Goal: Check status: Check status

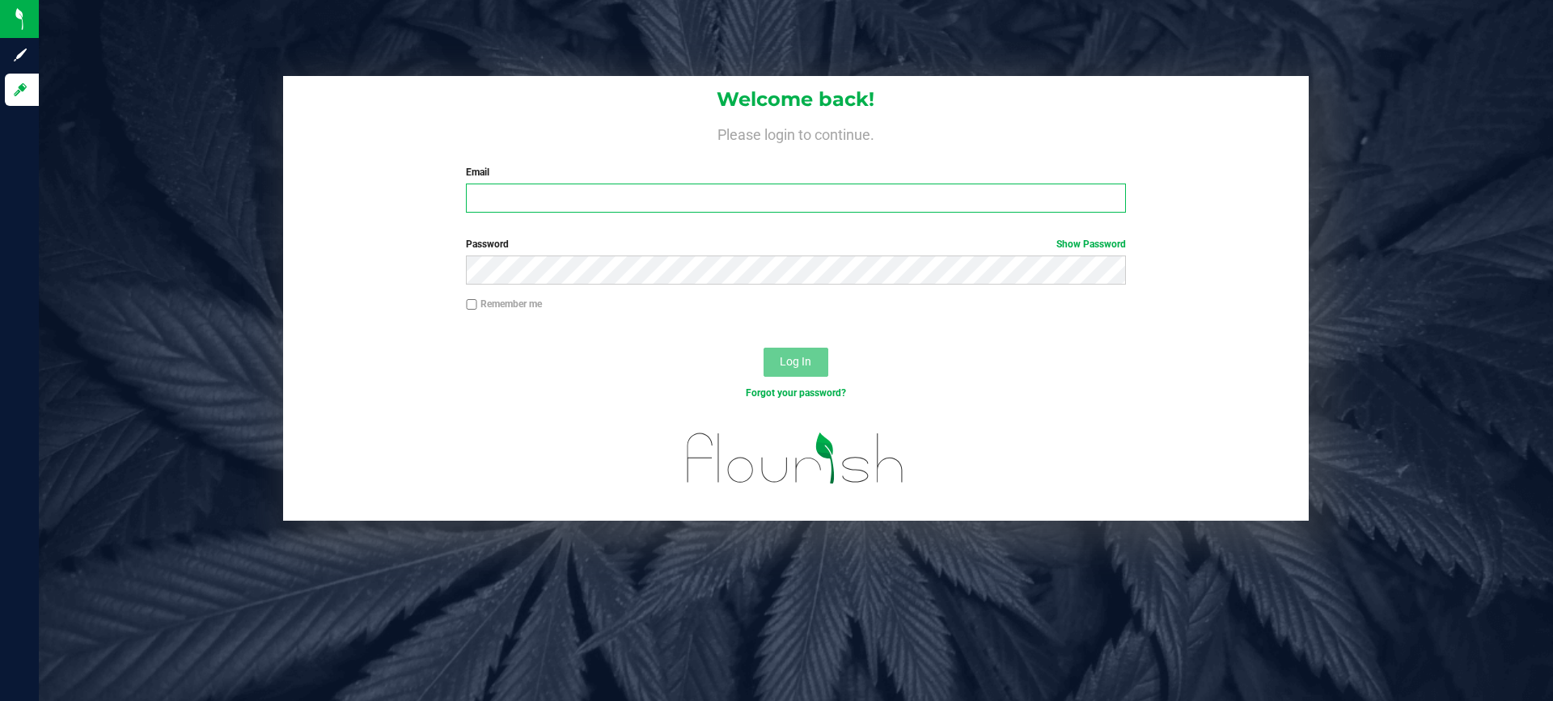
drag, startPoint x: 573, startPoint y: 212, endPoint x: 574, endPoint y: 200, distance: 12.2
click at [574, 201] on input "Email" at bounding box center [795, 198] width 659 height 29
drag, startPoint x: 471, startPoint y: 308, endPoint x: 480, endPoint y: 295, distance: 15.7
click at [472, 308] on input "Remember me" at bounding box center [471, 304] width 11 height 11
checkbox input "true"
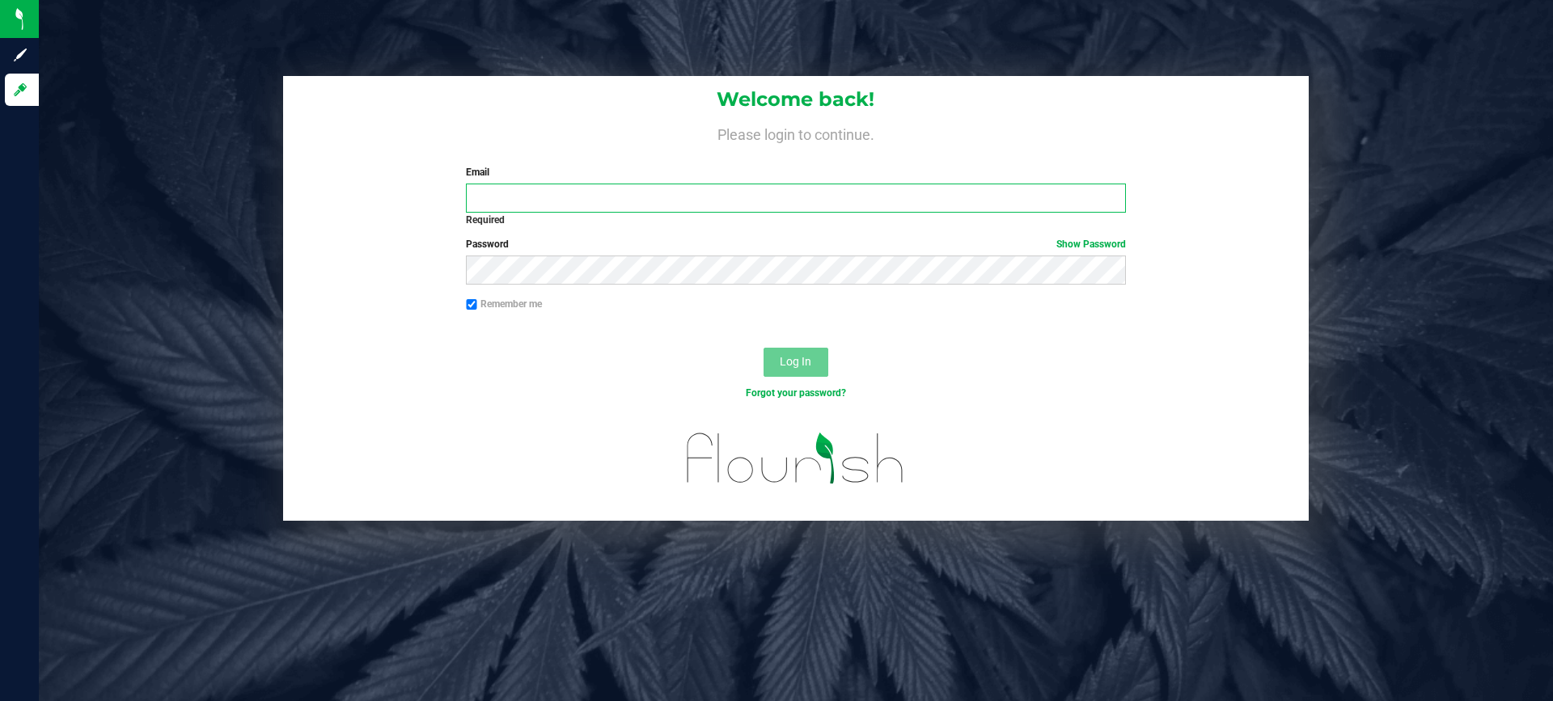
click at [568, 192] on input "Email" at bounding box center [795, 198] width 659 height 29
type input "[EMAIL_ADDRESS][DOMAIN_NAME]"
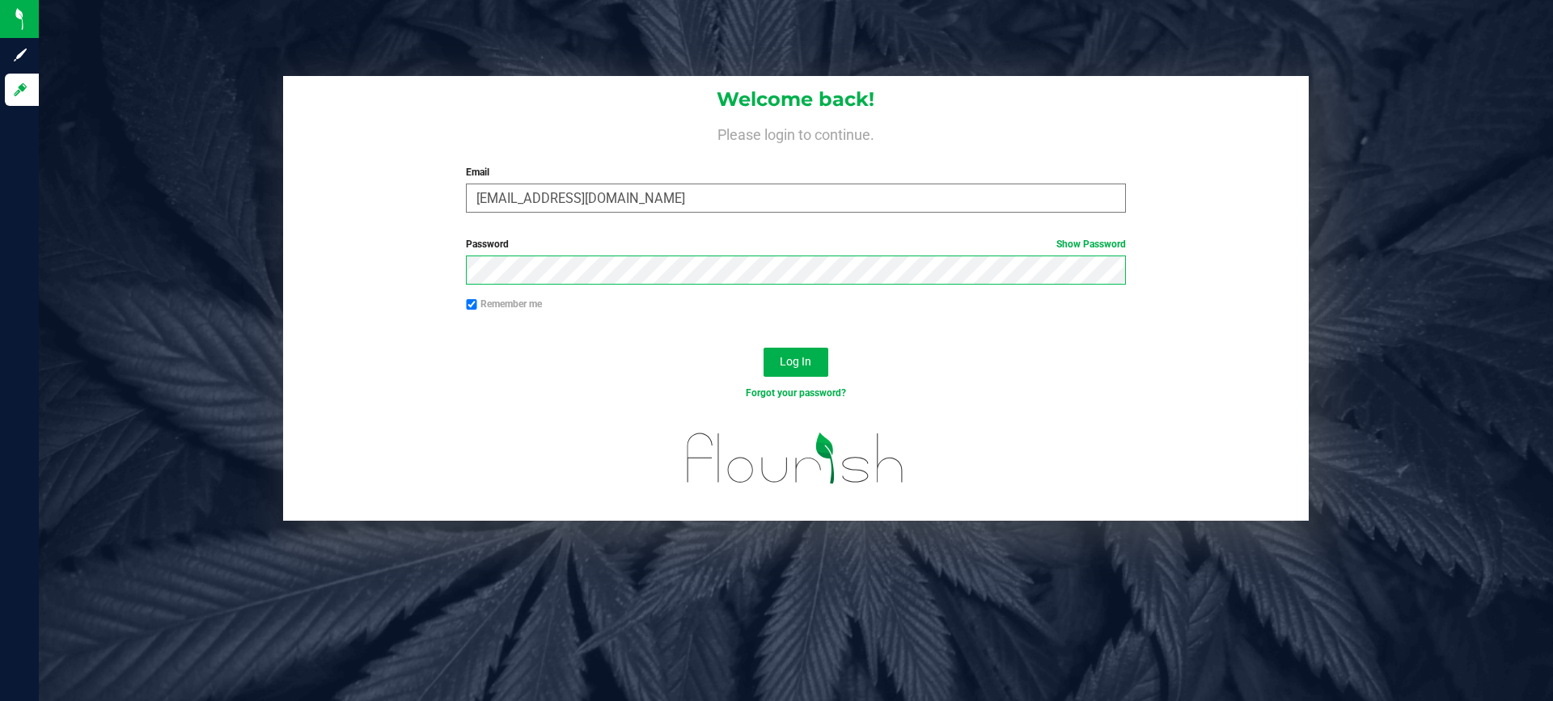
click at [764, 348] on button "Log In" at bounding box center [796, 362] width 65 height 29
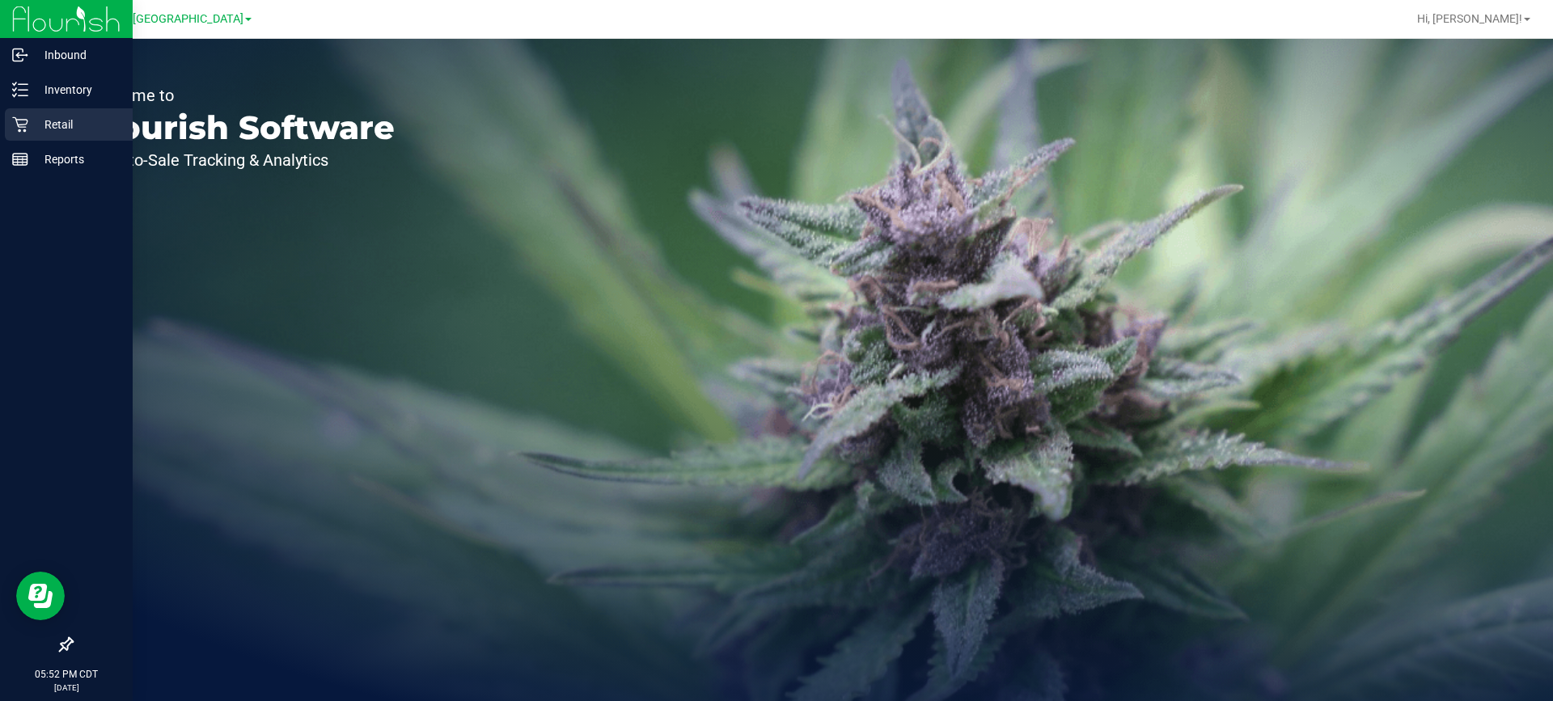
click at [28, 125] on p "Retail" at bounding box center [76, 124] width 97 height 19
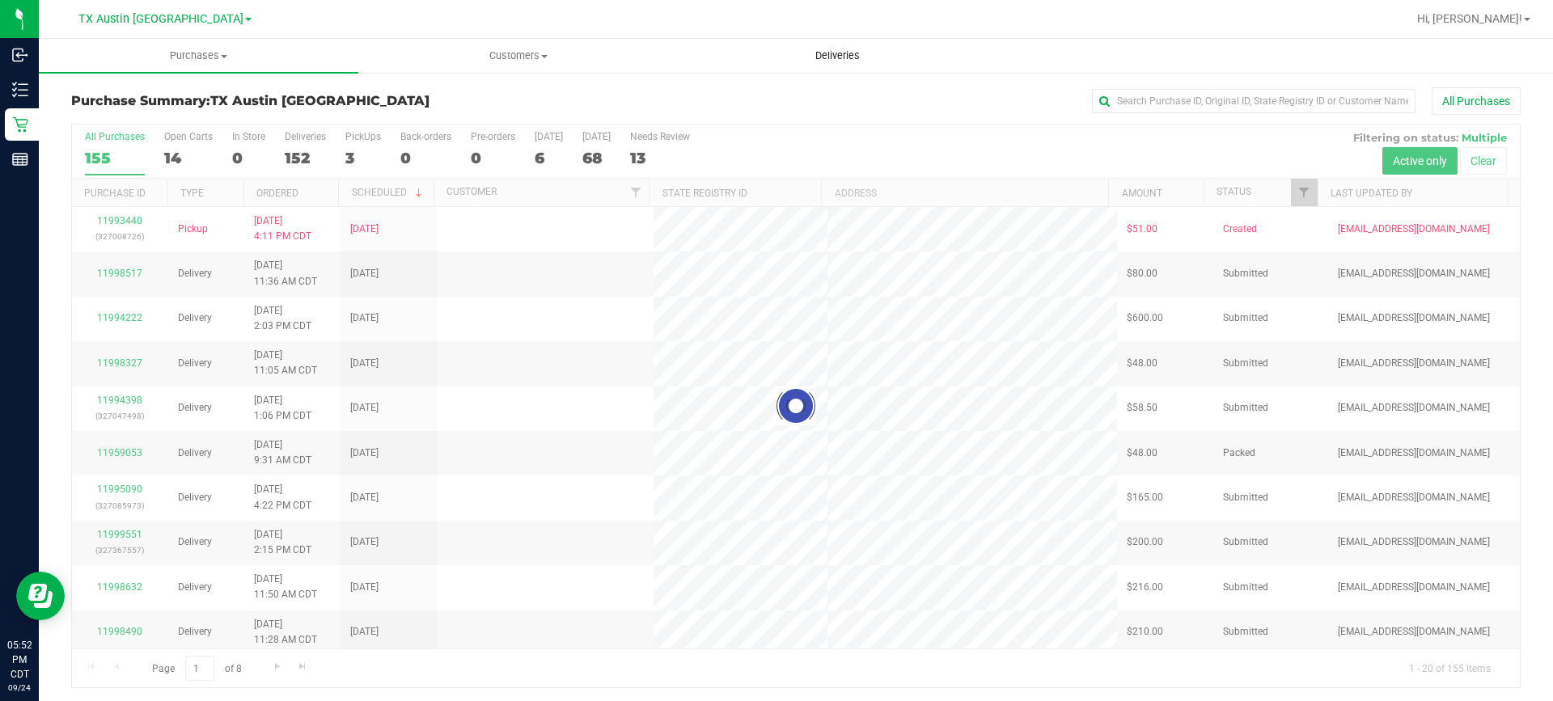
click at [827, 58] on span "Deliveries" at bounding box center [838, 56] width 88 height 15
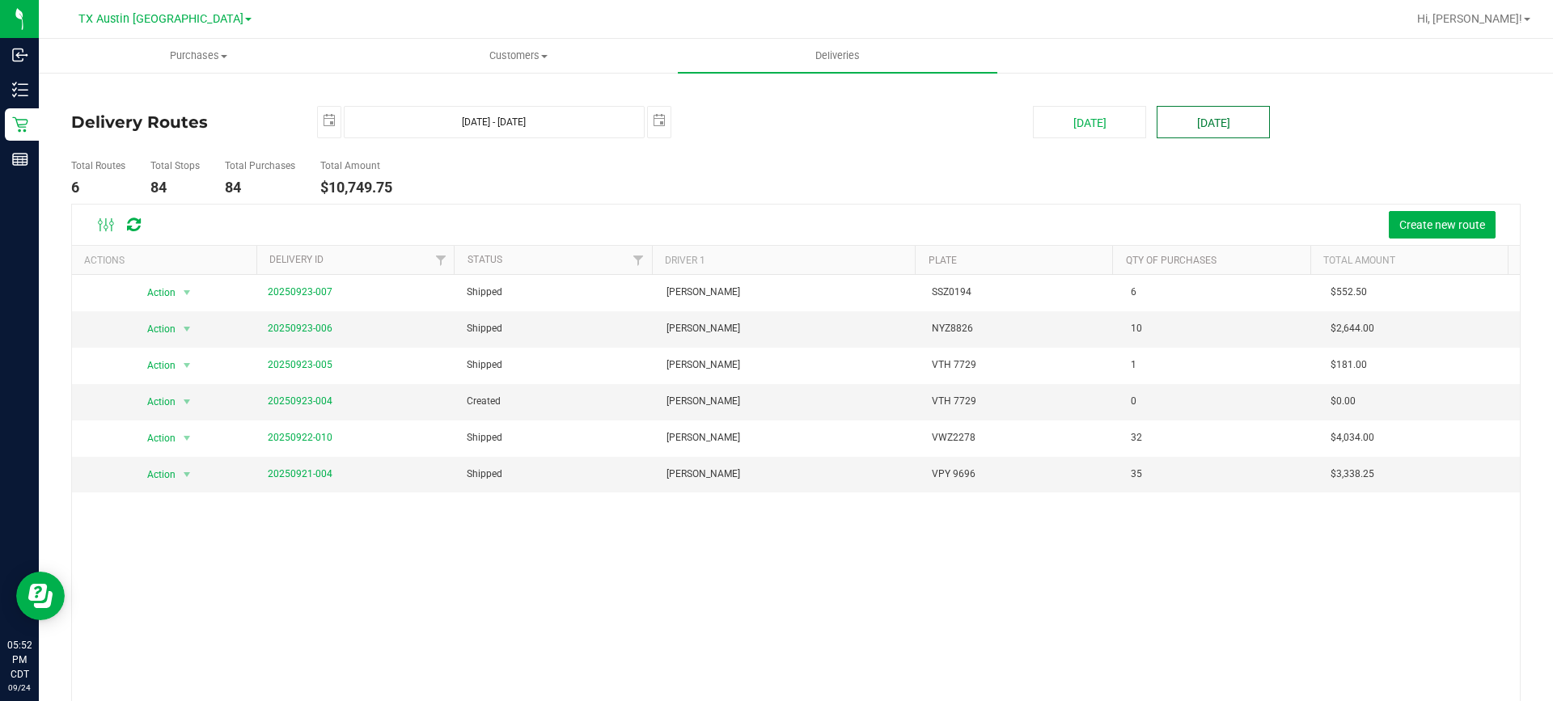
click at [1209, 122] on button "[DATE]" at bounding box center [1213, 122] width 113 height 32
type input "[DATE] - [DATE]"
type input "[DATE]"
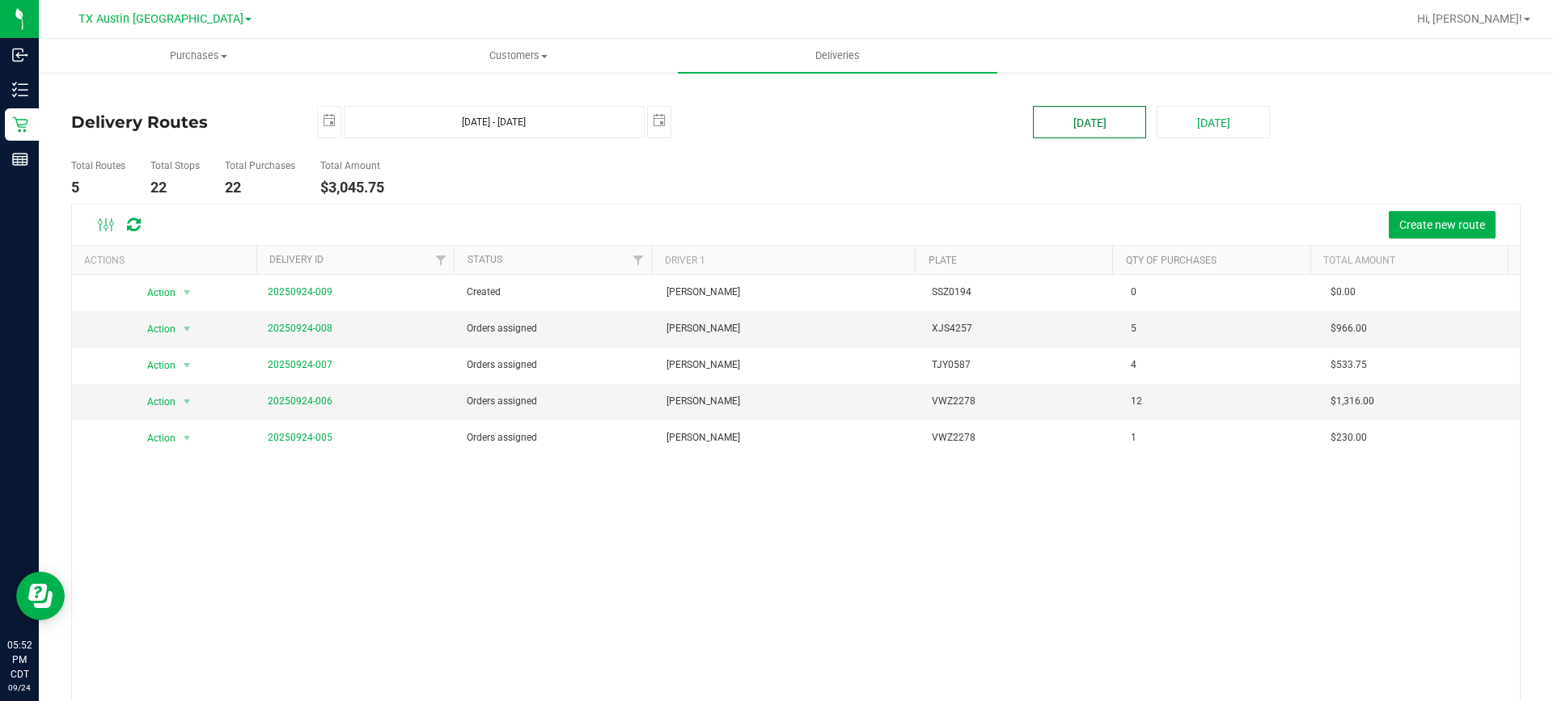
click at [1083, 120] on button "[DATE]" at bounding box center [1089, 122] width 113 height 32
type input "[DATE] - [DATE]"
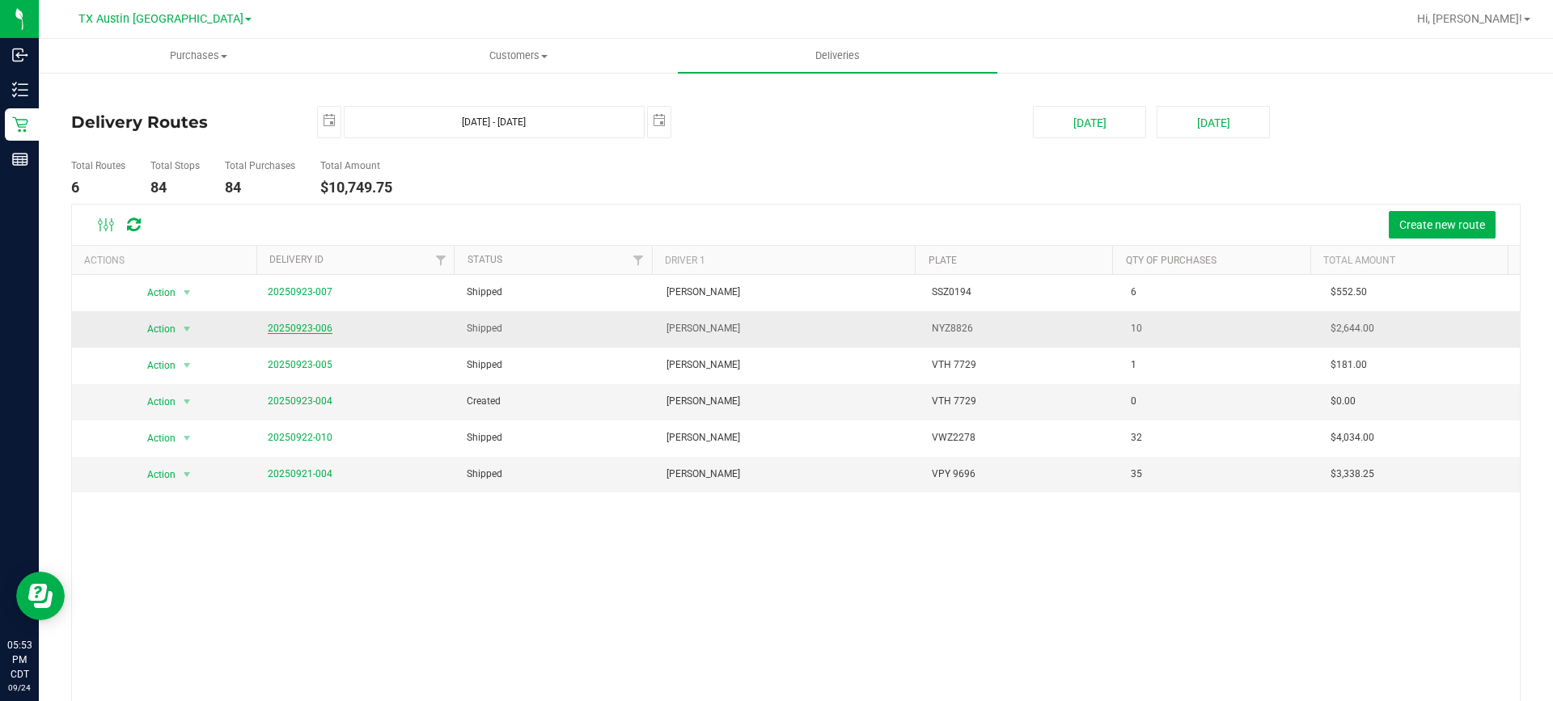
click at [286, 328] on link "20250923-006" at bounding box center [300, 328] width 65 height 11
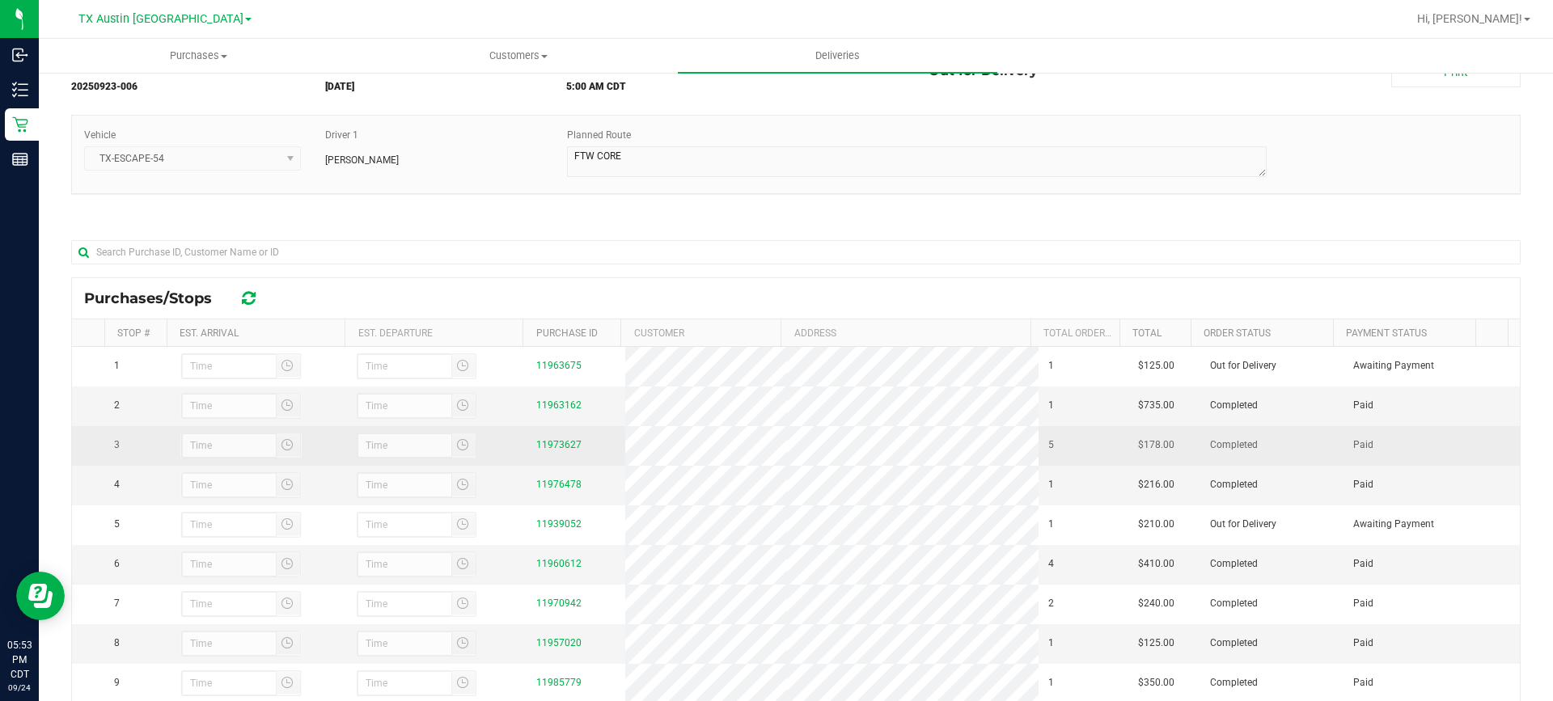
scroll to position [162, 0]
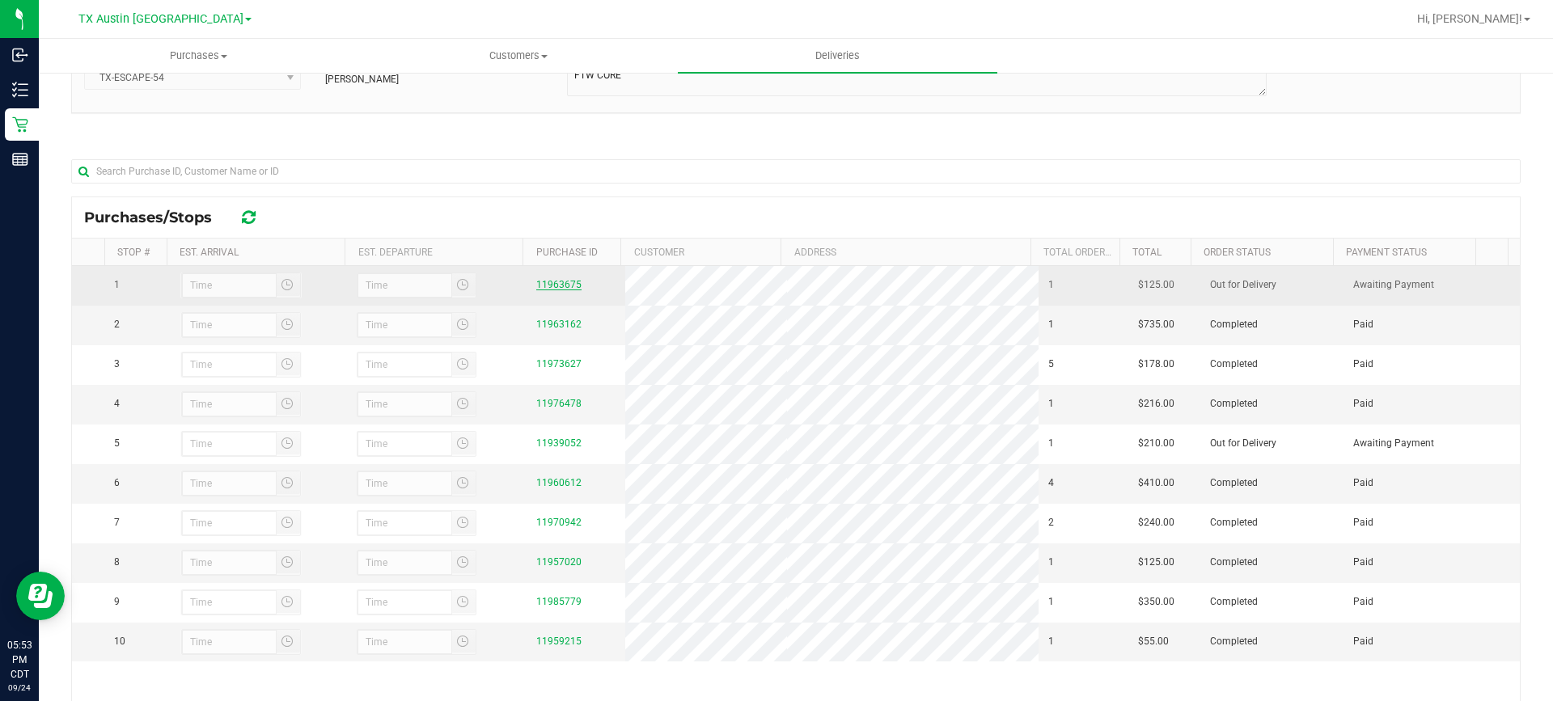
click at [548, 287] on link "11963675" at bounding box center [558, 284] width 45 height 11
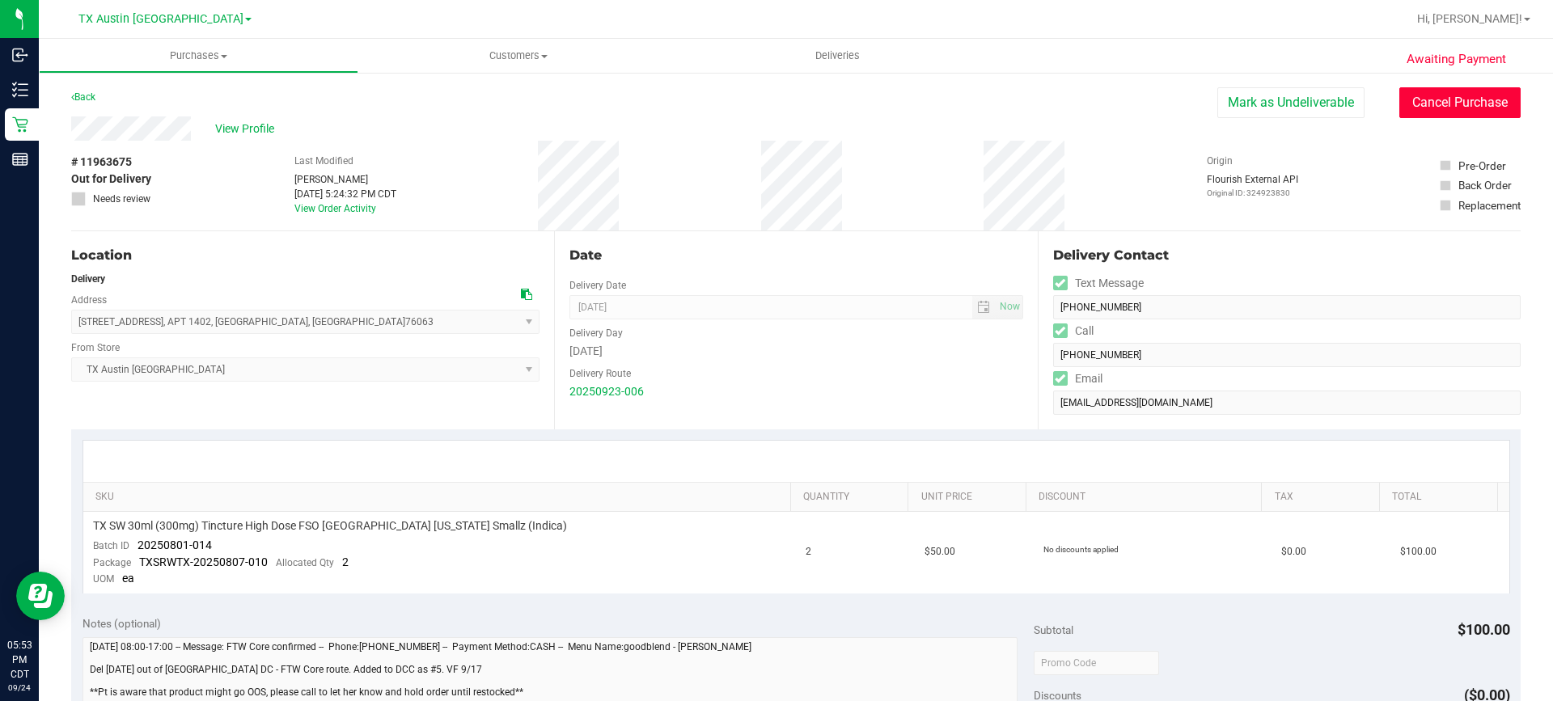
click at [1447, 106] on button "Cancel Purchase" at bounding box center [1459, 102] width 121 height 31
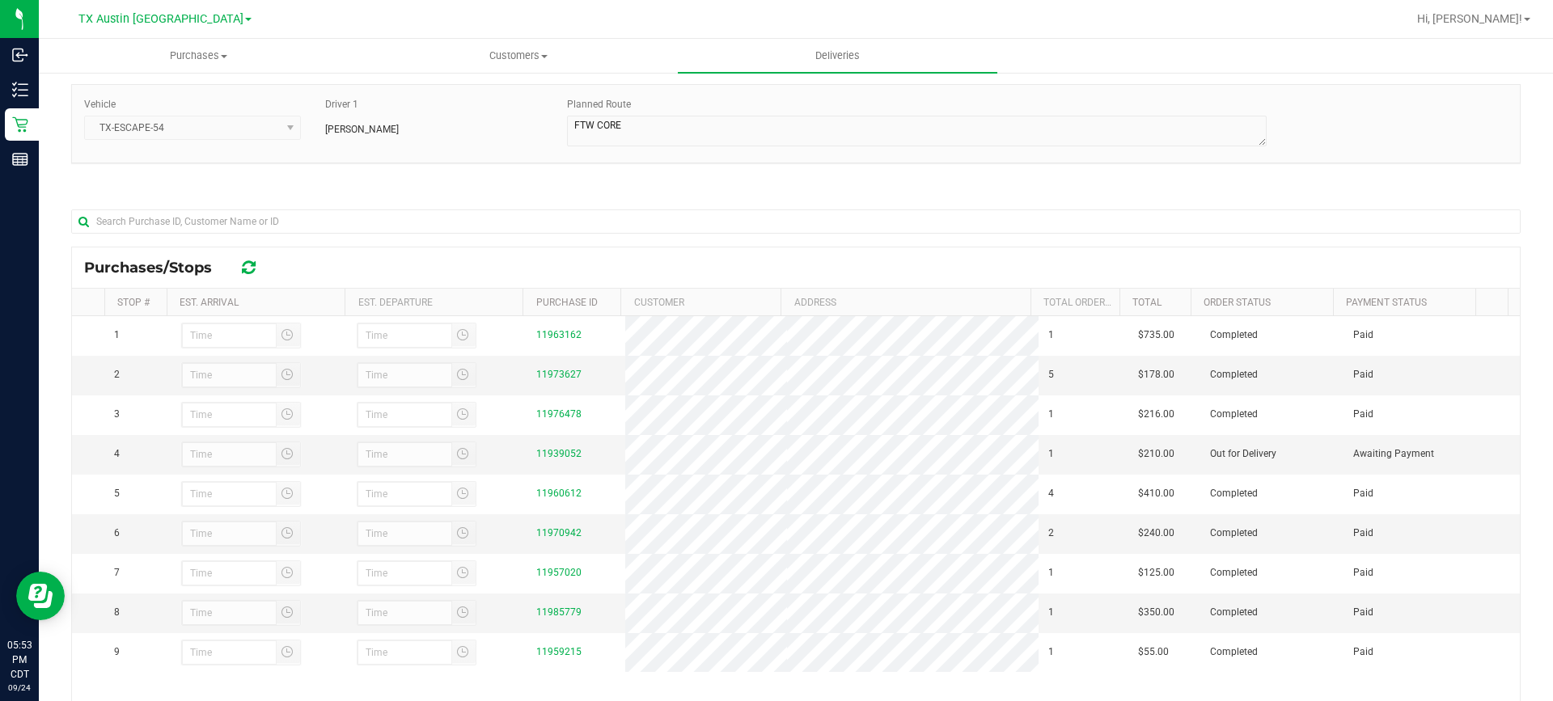
scroll to position [243, 0]
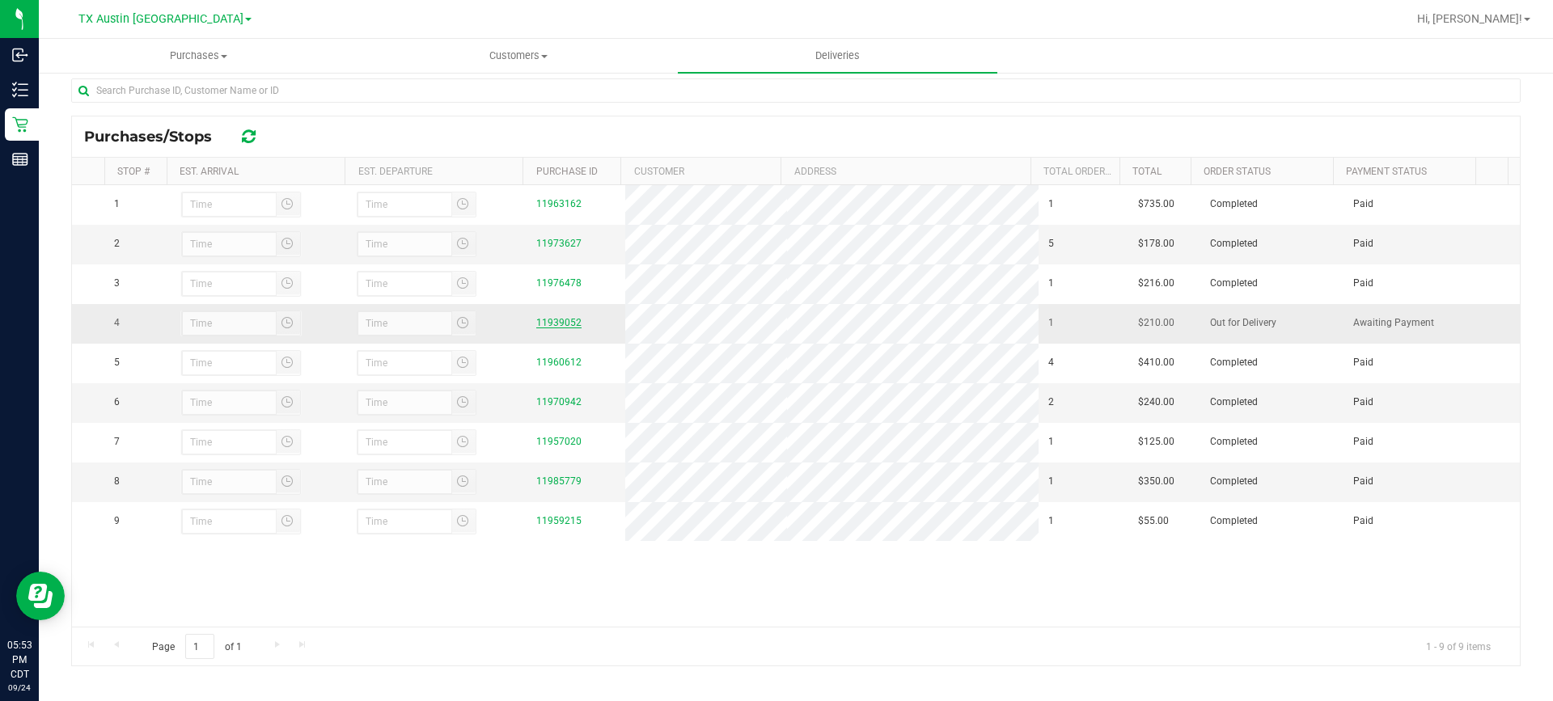
click at [561, 325] on link "11939052" at bounding box center [558, 322] width 45 height 11
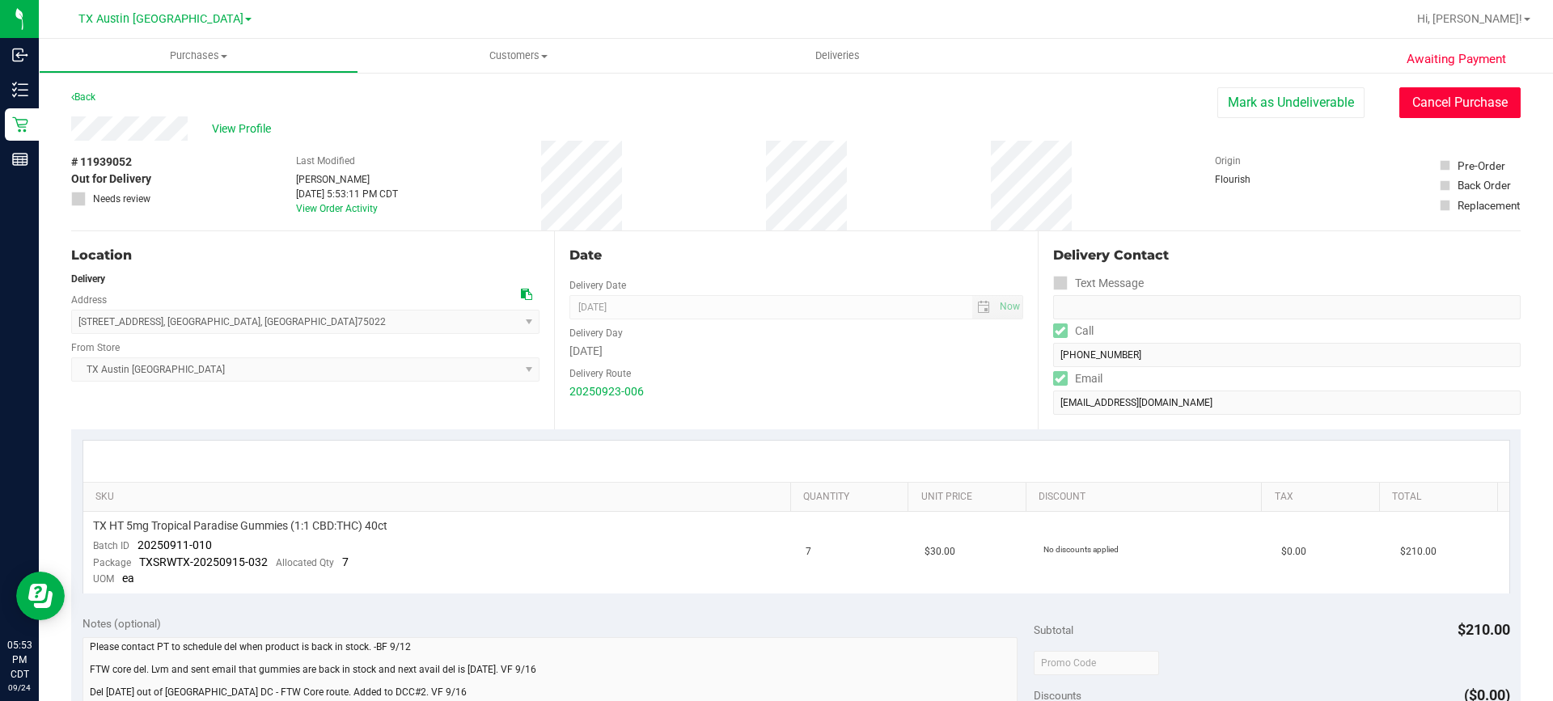
click at [1421, 104] on button "Cancel Purchase" at bounding box center [1459, 102] width 121 height 31
